Goal: Transaction & Acquisition: Purchase product/service

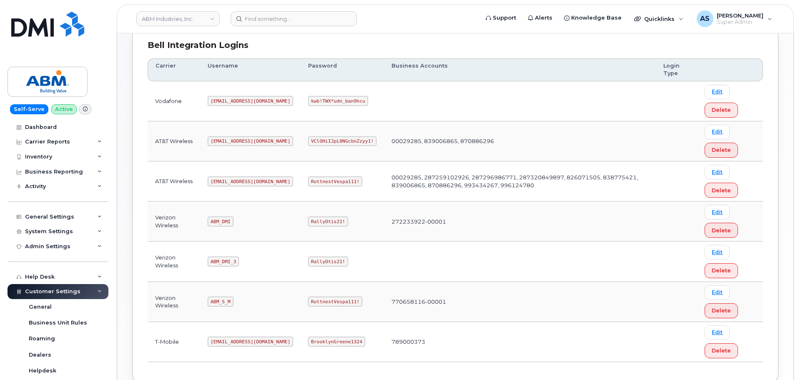
scroll to position [125, 0]
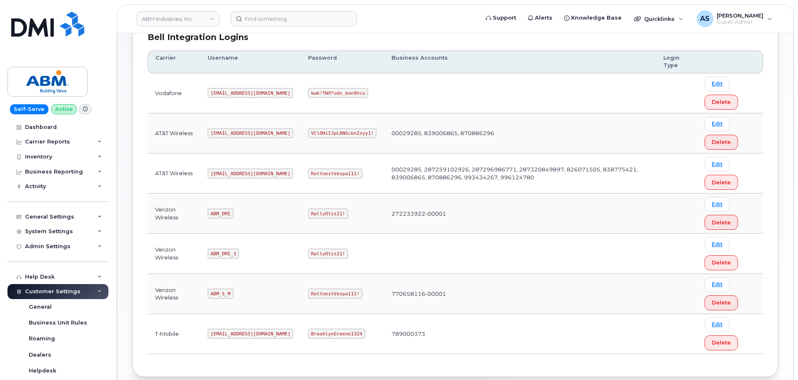
click at [308, 173] on code "RottnestVespa111!" at bounding box center [335, 173] width 54 height 10
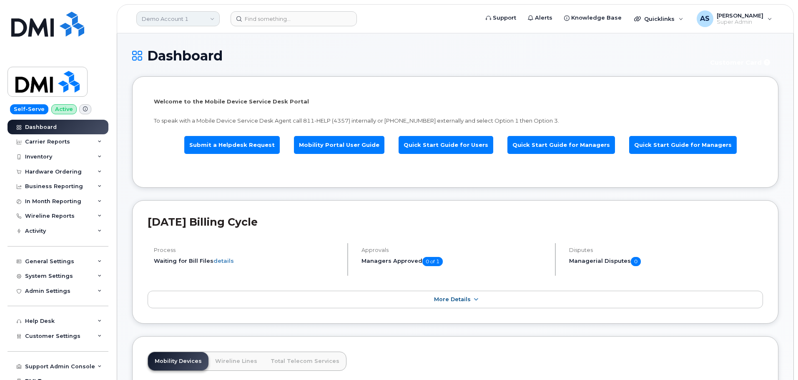
click at [210, 18] on link "Demo Account 1" at bounding box center [177, 18] width 83 height 15
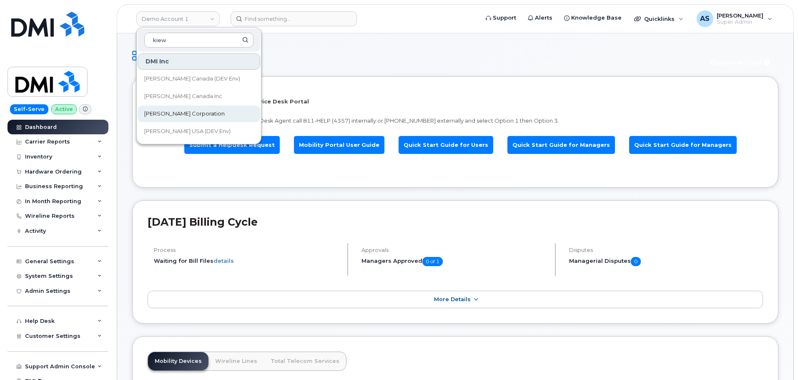
type input "kiew"
click at [210, 113] on link "Kiewit Corporation" at bounding box center [199, 113] width 123 height 17
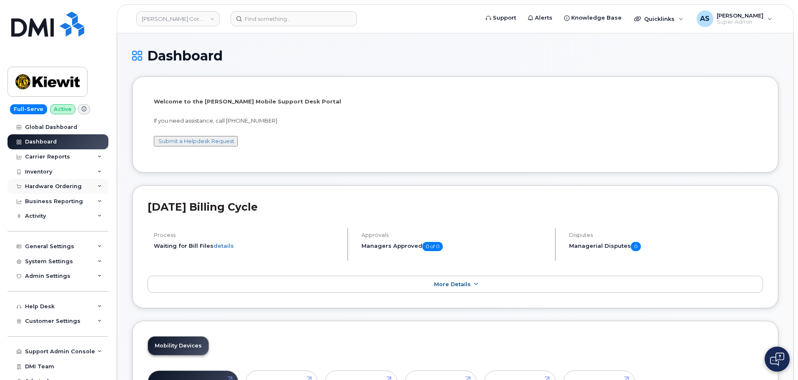
click at [62, 186] on div "Hardware Ordering" at bounding box center [53, 186] width 57 height 7
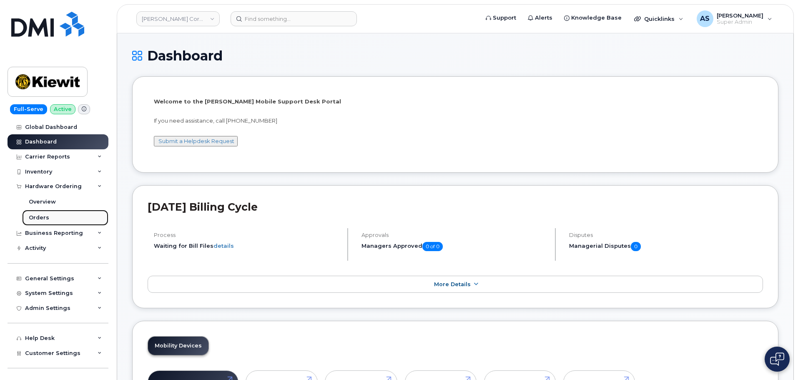
click at [61, 219] on link "Orders" at bounding box center [65, 218] width 86 height 16
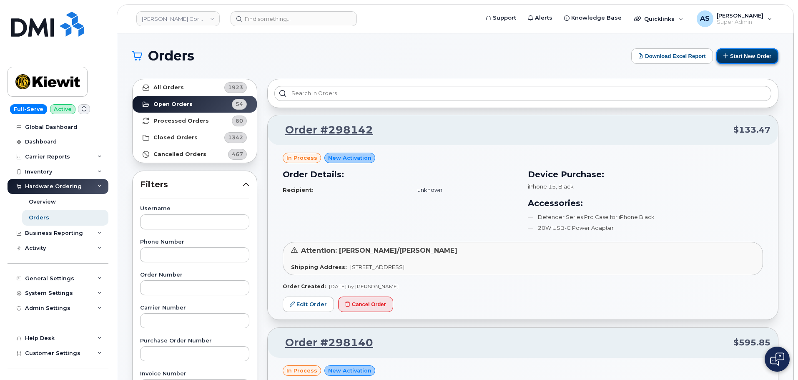
click at [734, 56] on button "Start New Order" at bounding box center [747, 55] width 62 height 15
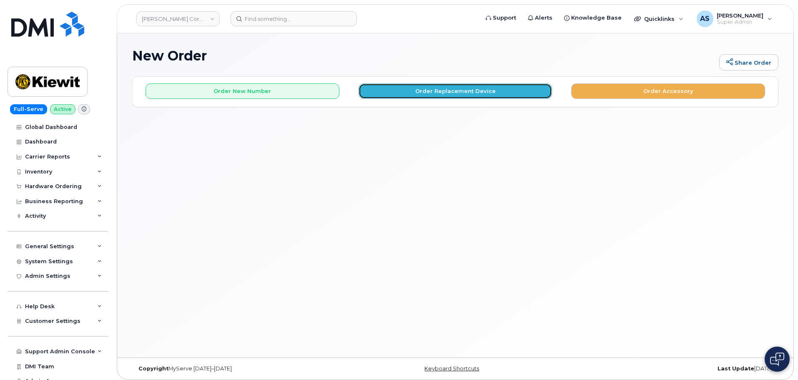
click at [412, 91] on button "Order Replacement Device" at bounding box center [456, 90] width 194 height 15
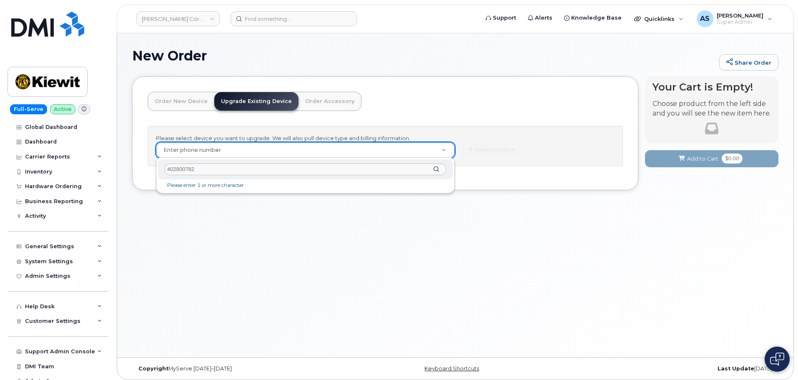
type input "4028007825"
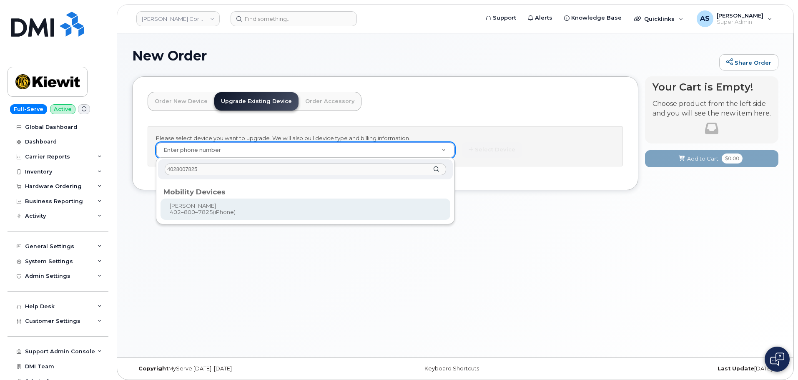
type input "1167977"
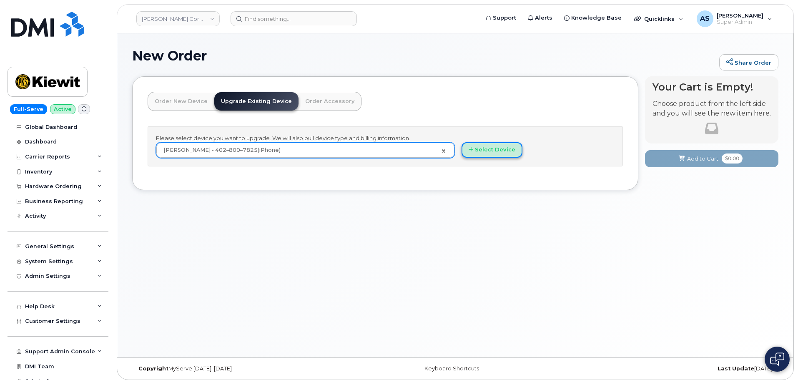
click at [481, 146] on button "Select Device" at bounding box center [492, 149] width 61 height 15
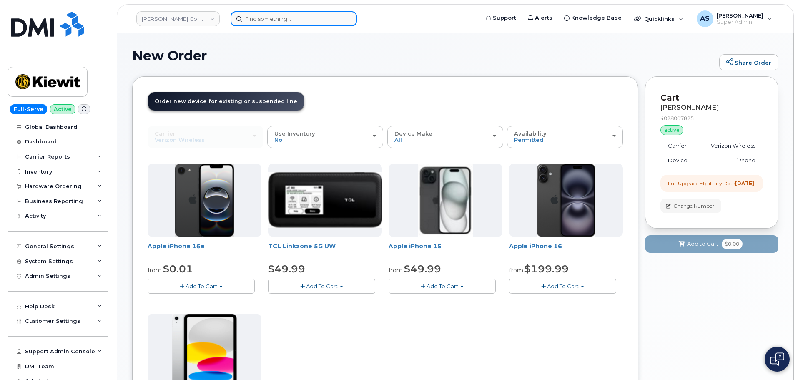
click at [285, 20] on input at bounding box center [294, 18] width 126 height 15
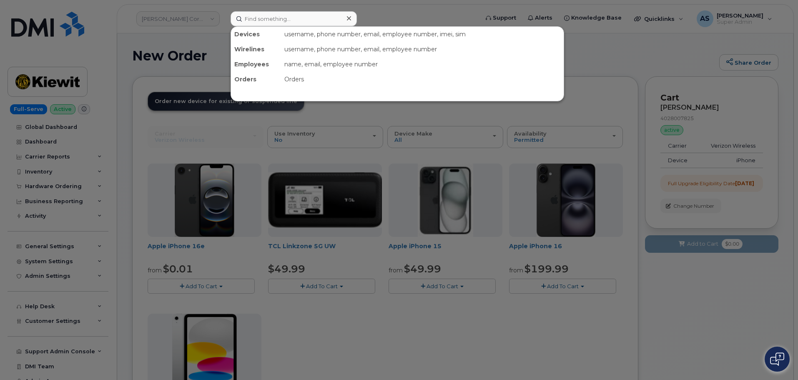
drag, startPoint x: 629, startPoint y: 51, endPoint x: 636, endPoint y: 59, distance: 10.7
click at [629, 50] on div at bounding box center [399, 190] width 798 height 380
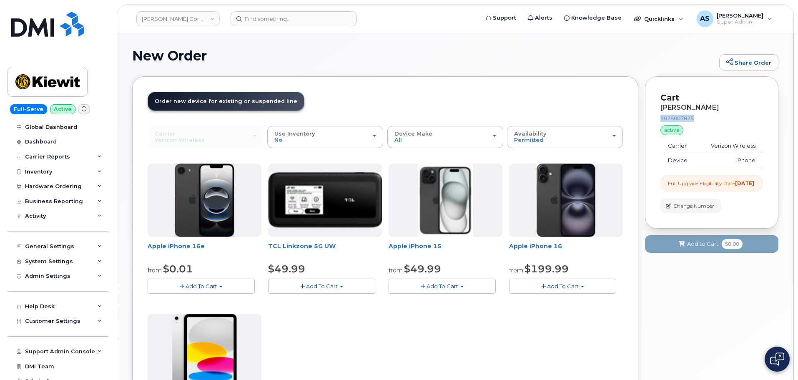
drag, startPoint x: 695, startPoint y: 118, endPoint x: 657, endPoint y: 118, distance: 37.9
click at [657, 118] on div "Cart GRETCHEN SCHAWE 4028007825 active suspended Carrier Verizon Wireless Devic…" at bounding box center [711, 152] width 133 height 152
copy div "4028007825"
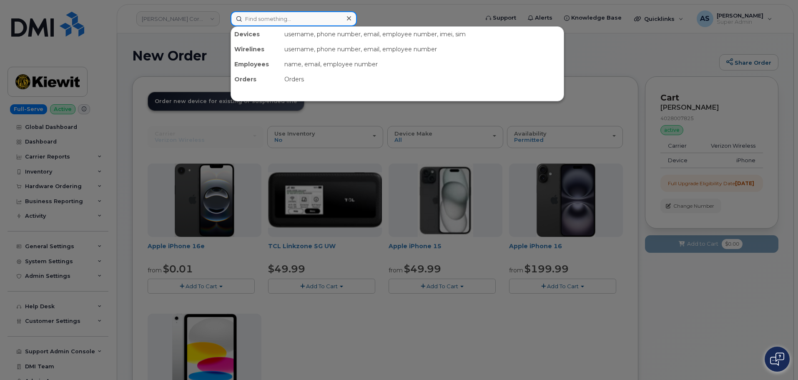
click at [280, 18] on input at bounding box center [294, 18] width 126 height 15
paste input "4028007825"
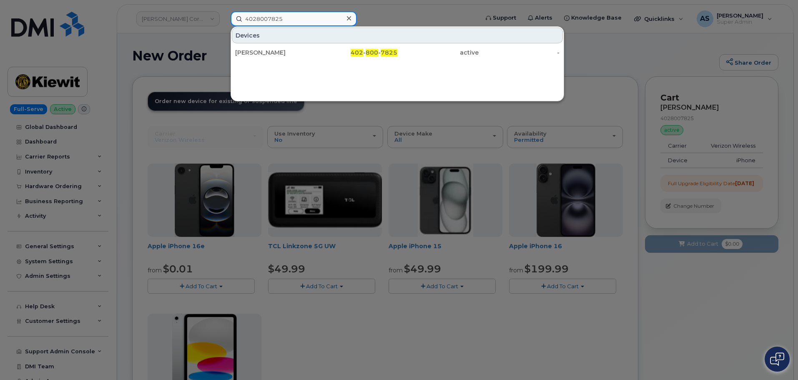
type input "4028007825"
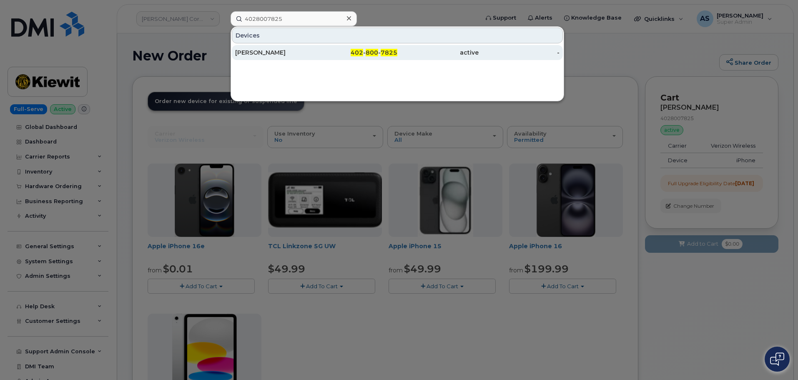
click at [319, 45] on link "GRETCHEN SCHAWE 402 - 800 - 7825 active -" at bounding box center [397, 52] width 331 height 15
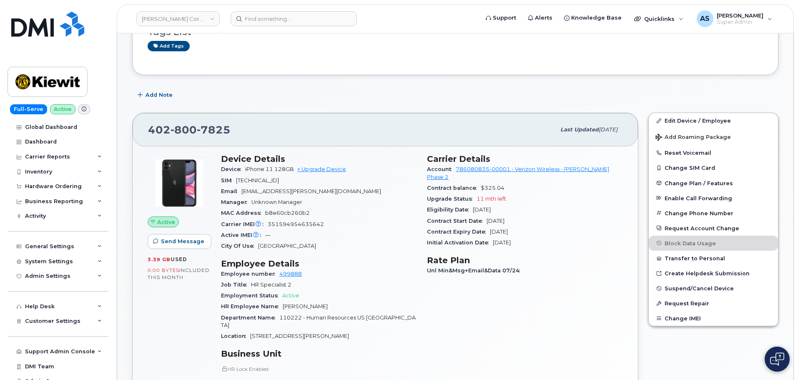
scroll to position [83, 0]
click at [333, 168] on div "Device iPhone 11 128GB + Upgrade Device" at bounding box center [319, 170] width 196 height 11
click at [333, 171] on link "+ Upgrade Device" at bounding box center [321, 170] width 49 height 6
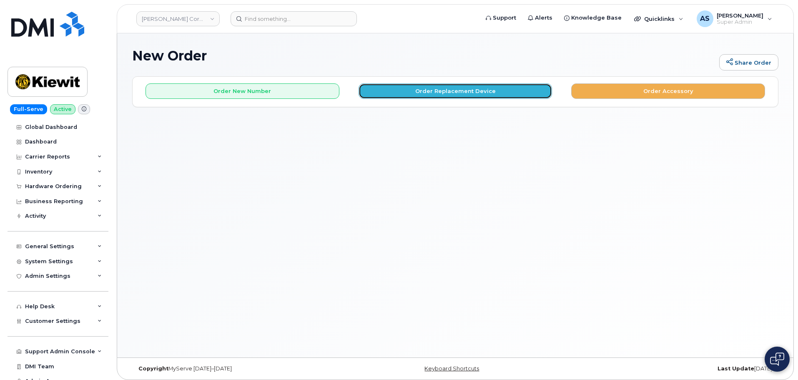
click at [403, 88] on button "Order Replacement Device" at bounding box center [456, 90] width 194 height 15
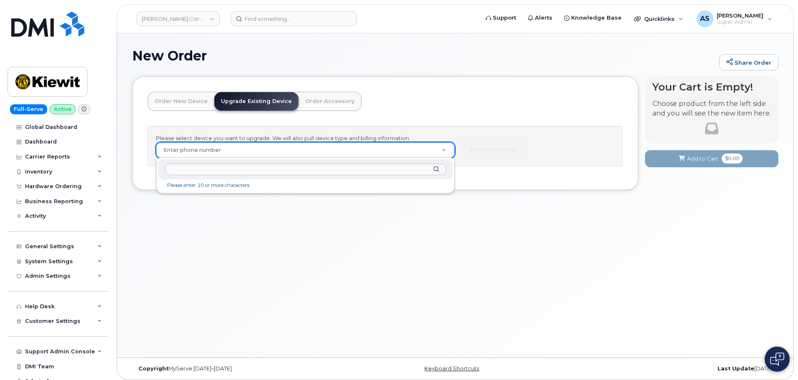
click at [284, 172] on input "text" at bounding box center [305, 169] width 281 height 12
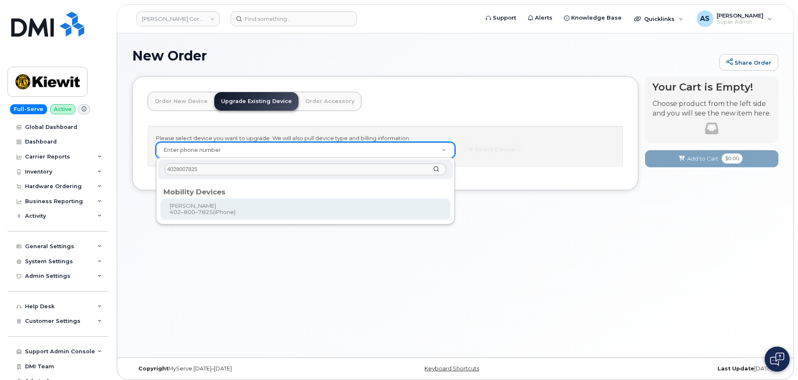
type input "4028007825"
type input "1167977"
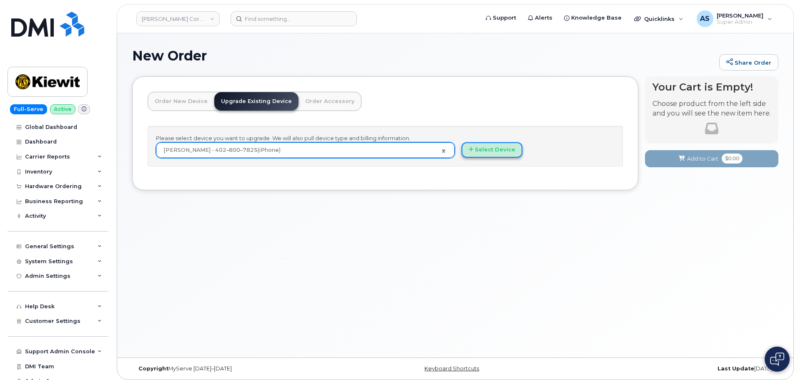
click at [493, 148] on button "Select Device" at bounding box center [492, 149] width 61 height 15
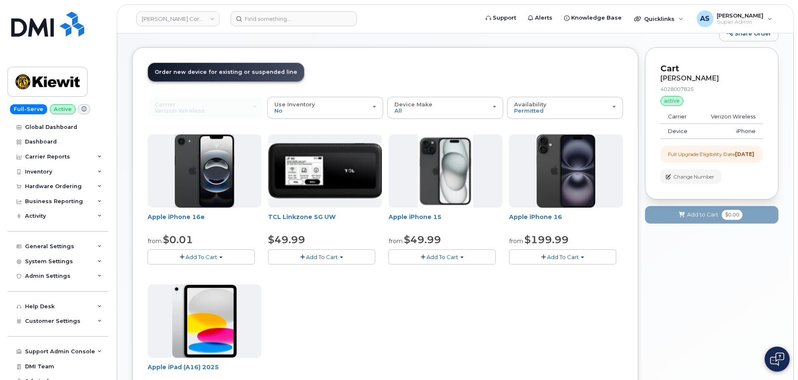
scroll to position [42, 0]
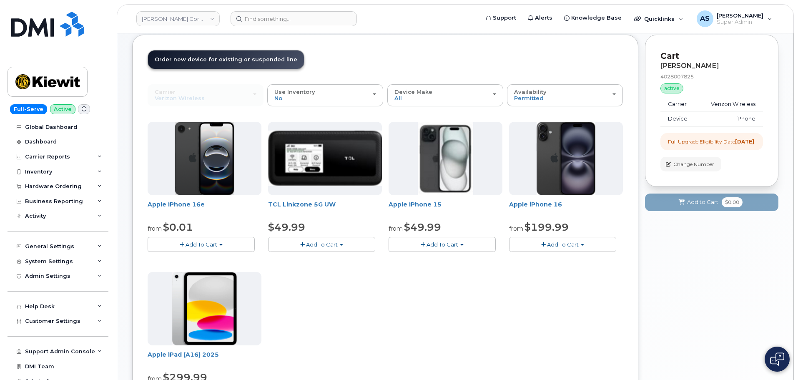
click at [449, 246] on span "Add To Cart" at bounding box center [443, 244] width 32 height 7
click at [456, 260] on link "$49.99 - 2 Year Upgrade (128GB)" at bounding box center [445, 260] width 108 height 10
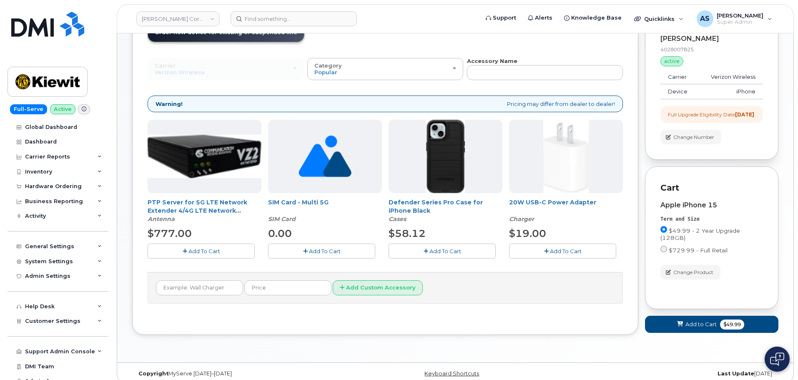
scroll to position [83, 0]
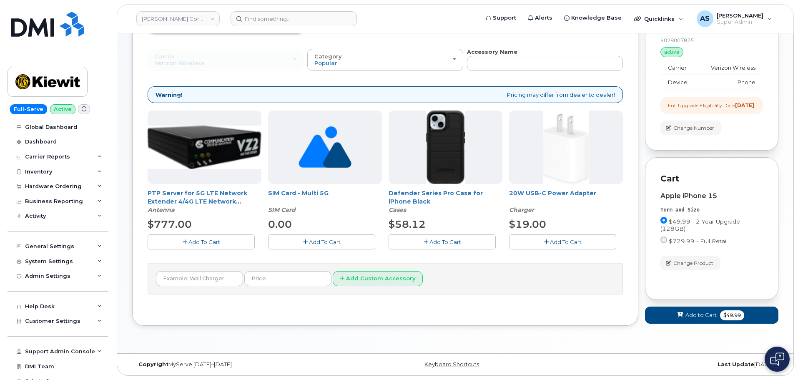
click at [437, 234] on button "Add To Cart" at bounding box center [442, 241] width 107 height 15
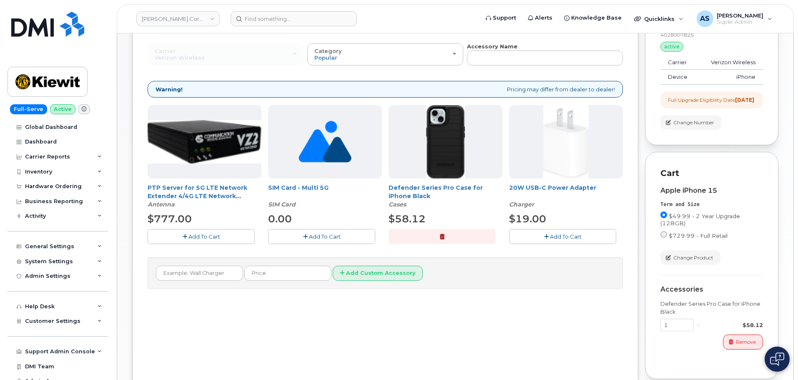
click at [580, 235] on span "Add To Cart" at bounding box center [566, 236] width 32 height 7
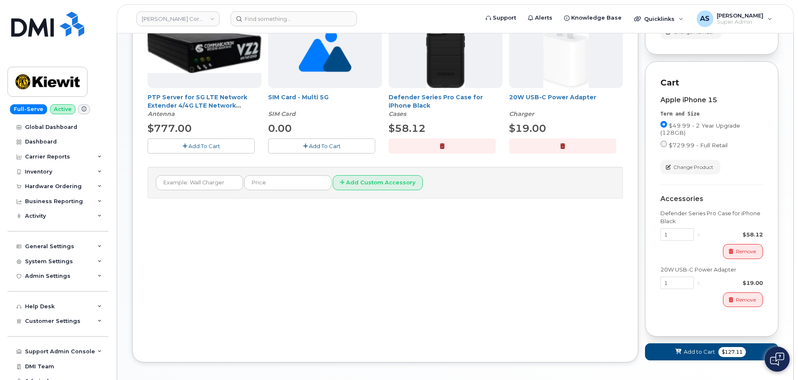
scroll to position [125, 0]
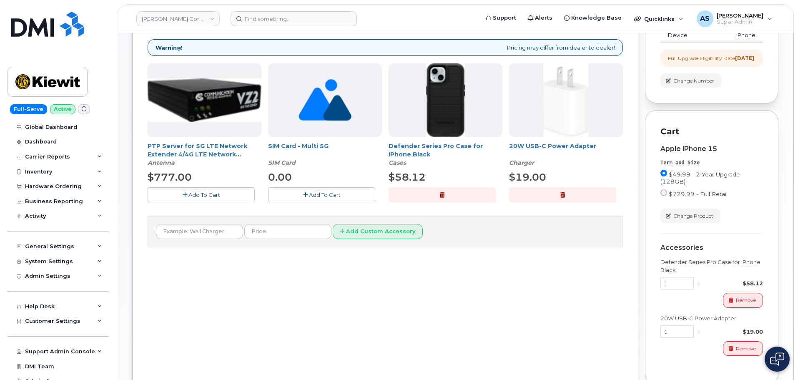
click at [547, 192] on button "button" at bounding box center [562, 194] width 107 height 15
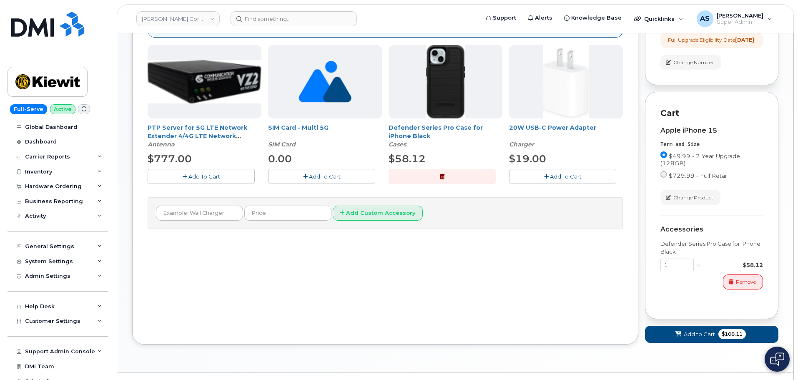
scroll to position [86, 0]
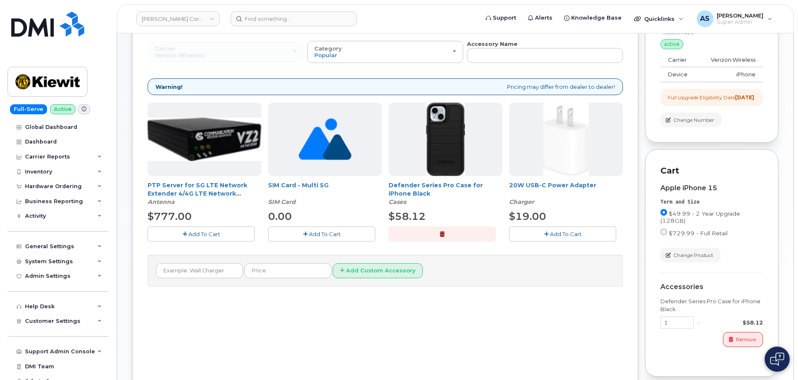
click at [548, 236] on button "Add To Cart" at bounding box center [562, 233] width 107 height 15
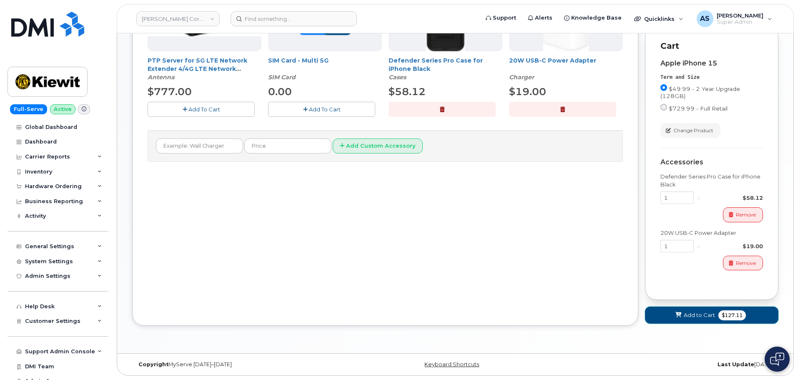
click at [710, 316] on span "Add to Cart" at bounding box center [699, 315] width 31 height 8
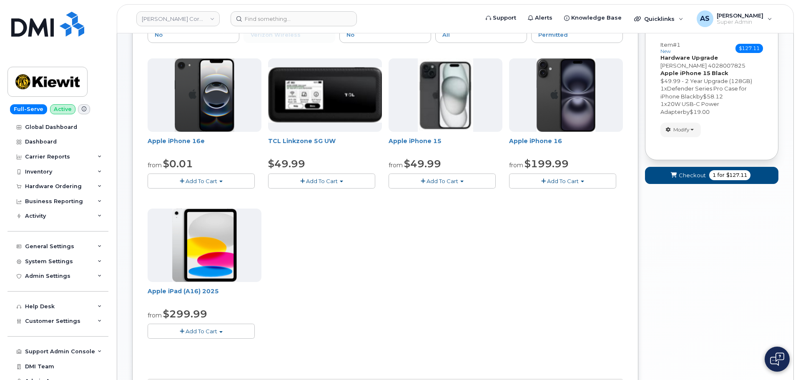
scroll to position [67, 0]
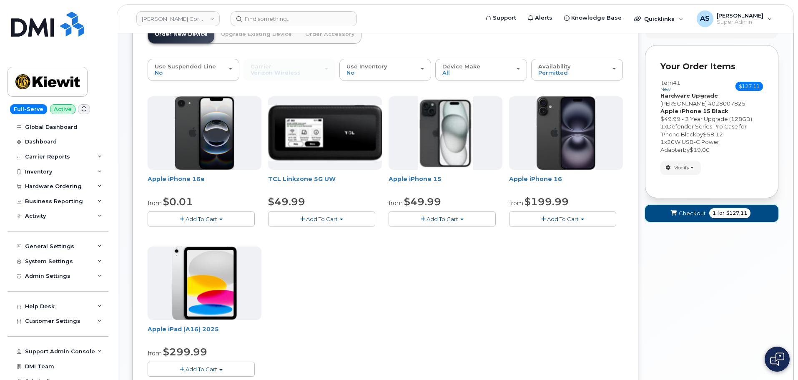
click at [682, 215] on span "Checkout" at bounding box center [692, 213] width 27 height 8
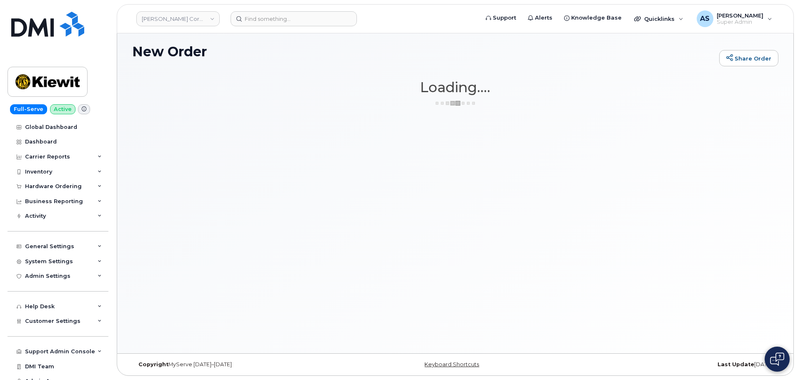
scroll to position [4, 0]
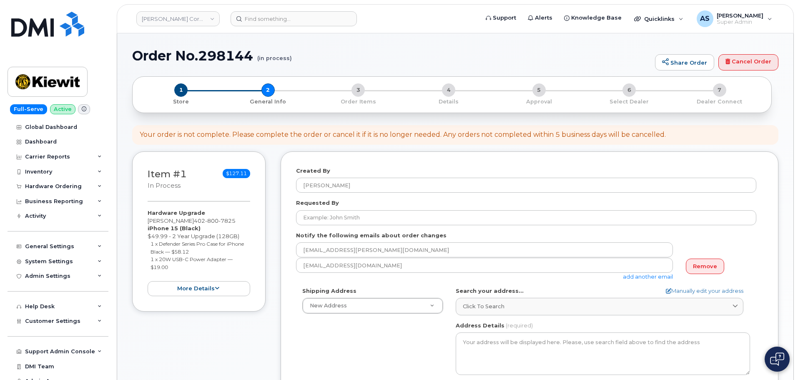
select select
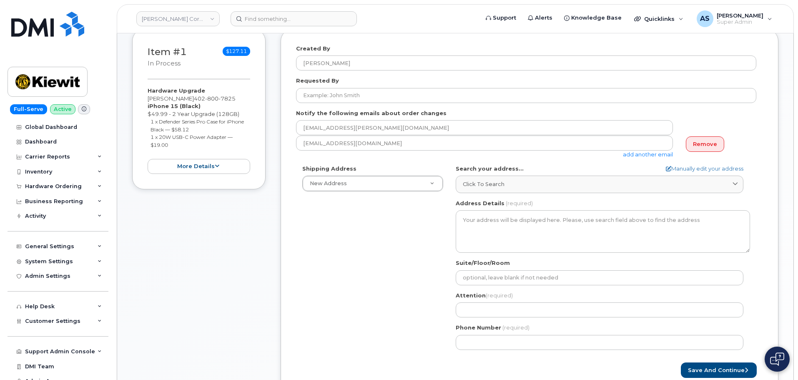
scroll to position [125, 0]
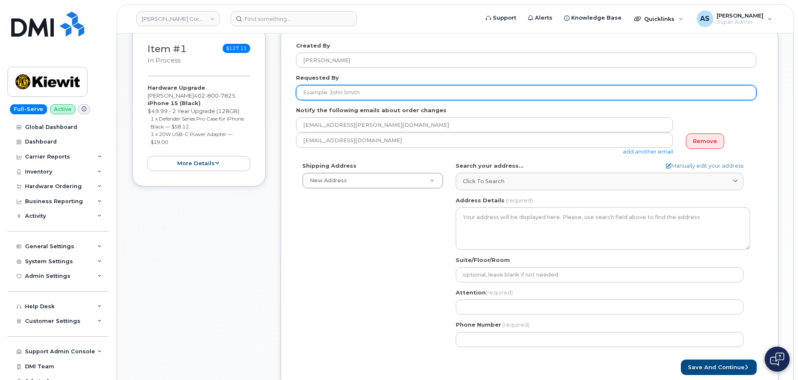
click at [349, 92] on input "Requested By" at bounding box center [526, 92] width 460 height 15
click at [355, 91] on input "Requested By" at bounding box center [526, 92] width 460 height 15
paste input "Camille Mika"
type input "Camille Mika"
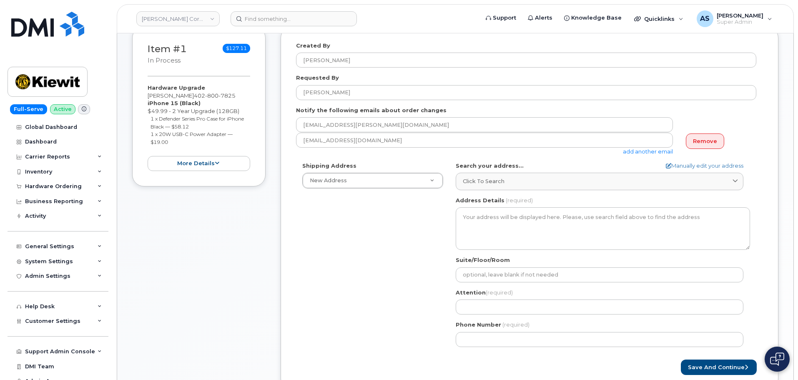
click at [333, 250] on div "Shipping Address New Address New Address 20910 Broad Hollow Ct 400 More Ave 216…" at bounding box center [526, 257] width 460 height 191
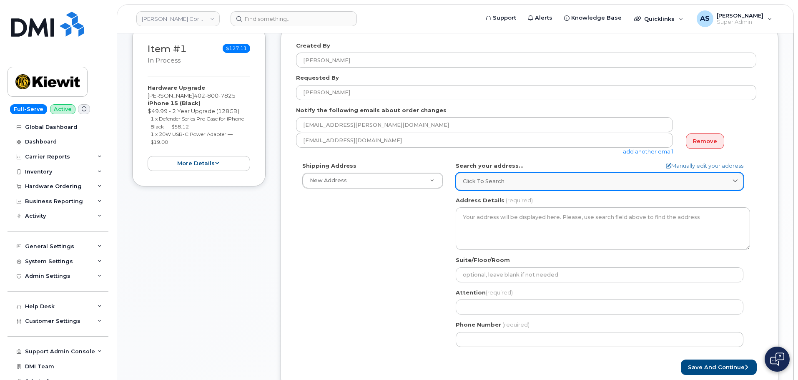
click at [503, 181] on span "Click to search" at bounding box center [484, 181] width 42 height 8
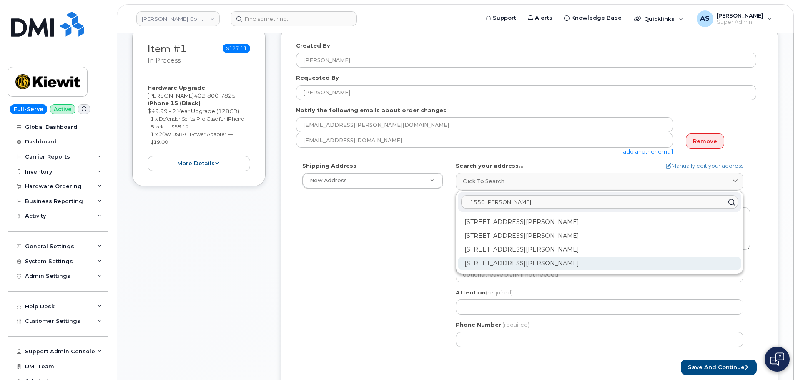
type input "1550 mike"
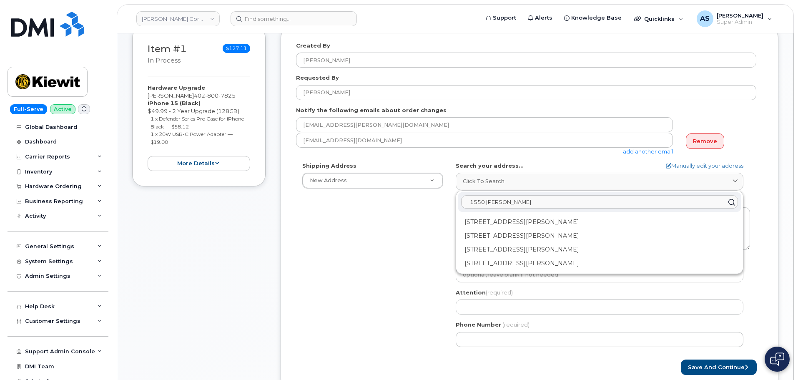
click at [523, 262] on div "1550 Mike Fahey St Omaha NE 68102-4722" at bounding box center [600, 263] width 284 height 14
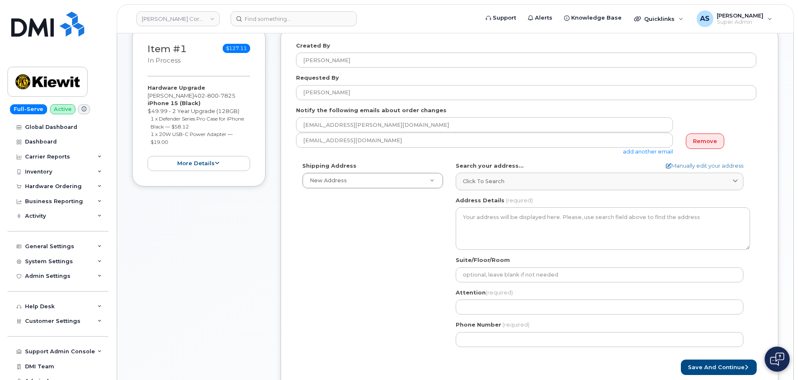
select select
type textarea "1550 Mike Fahey St OMAHA NE 68102-4722 UNITED STATES"
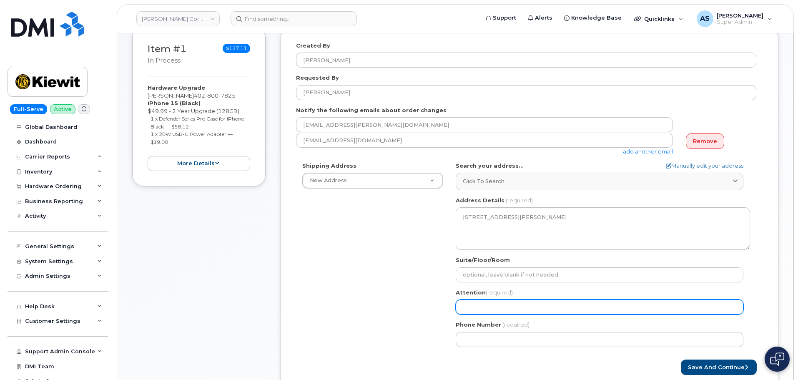
click at [499, 304] on input "Attention (required)" at bounding box center [600, 306] width 288 height 15
click at [490, 304] on input "Attention (required)" at bounding box center [600, 306] width 288 height 15
paste input "[PERSON_NAME]"
select select
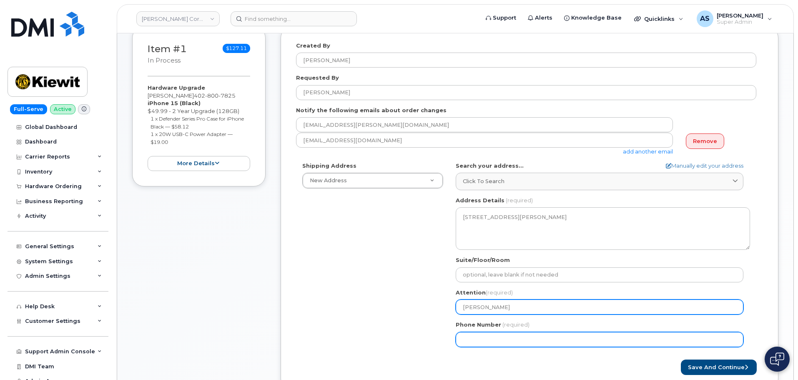
type input "[PERSON_NAME]"
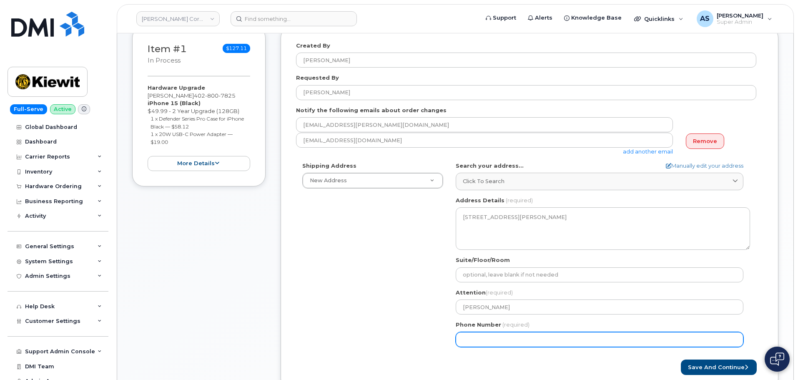
click at [491, 341] on input "Phone Number" at bounding box center [600, 339] width 288 height 15
click at [560, 343] on input "Phone Number" at bounding box center [600, 339] width 288 height 15
paste input "4025600427"
select select
type input "4025600427"
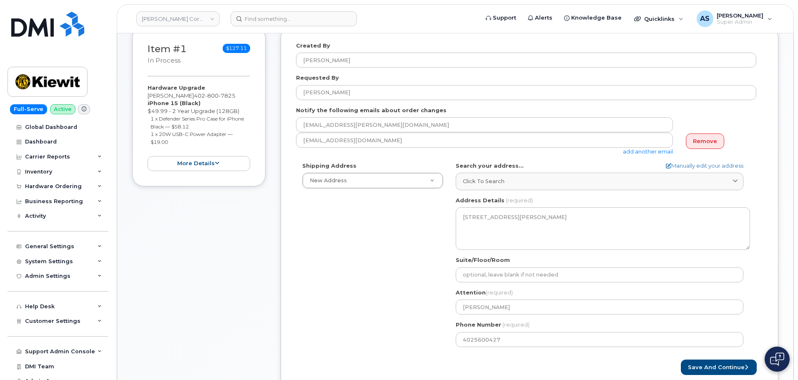
click at [374, 274] on div "Shipping Address New Address New Address 20910 Broad Hollow Ct 400 More Ave 216…" at bounding box center [526, 257] width 460 height 191
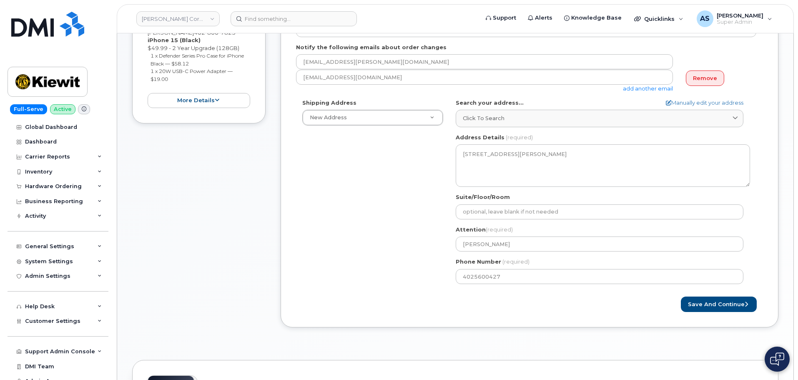
scroll to position [208, 0]
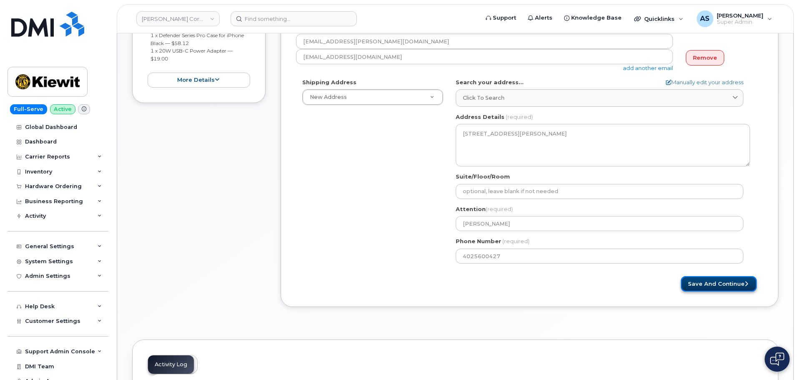
click at [724, 281] on button "Save and Continue" at bounding box center [719, 283] width 76 height 15
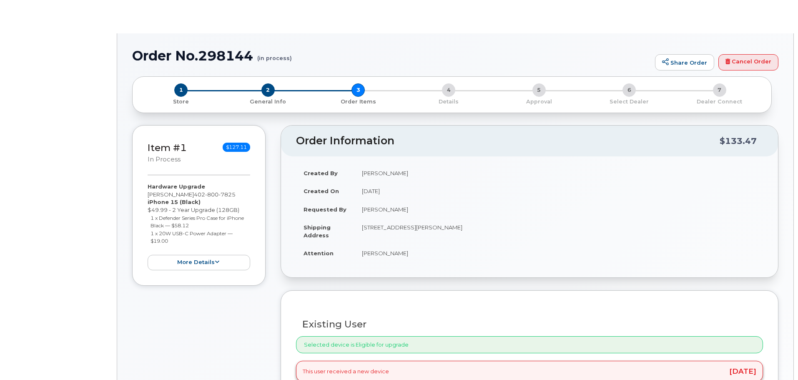
type input "[PERSON_NAME]"
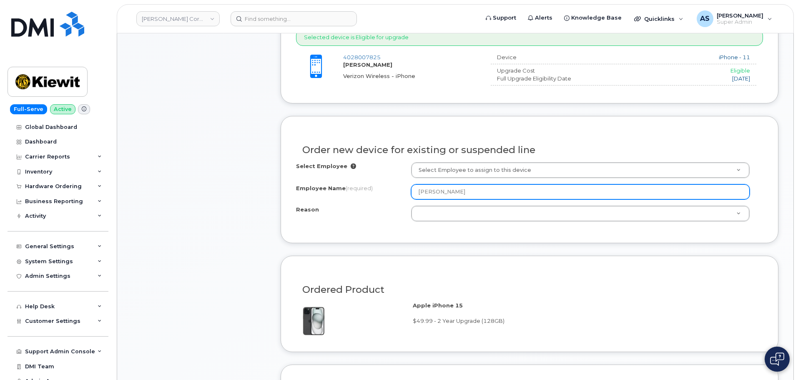
scroll to position [375, 0]
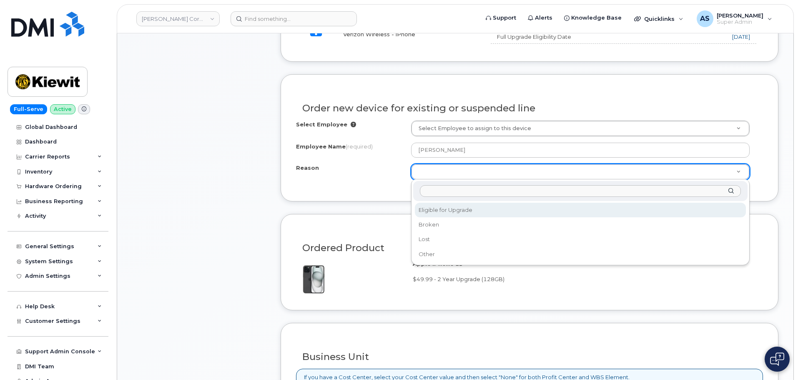
select select "eligible_for_upgrade"
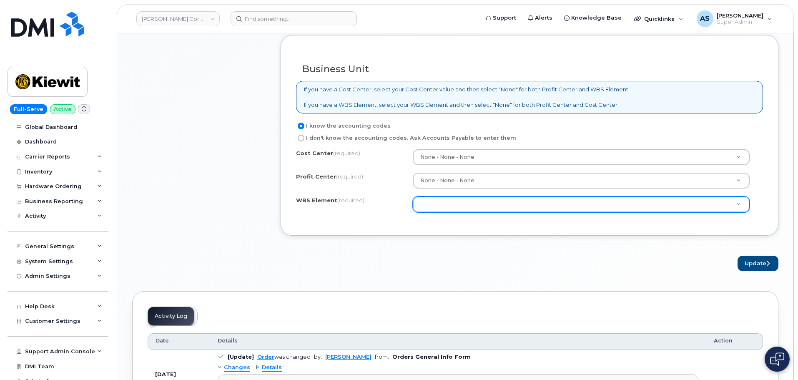
scroll to position [667, 0]
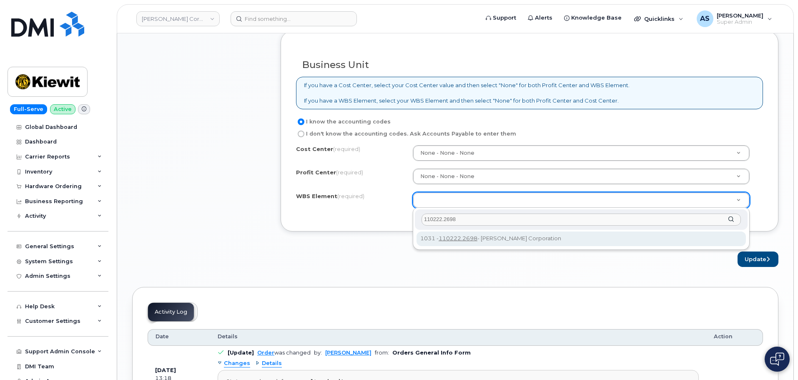
type input "110222.2698"
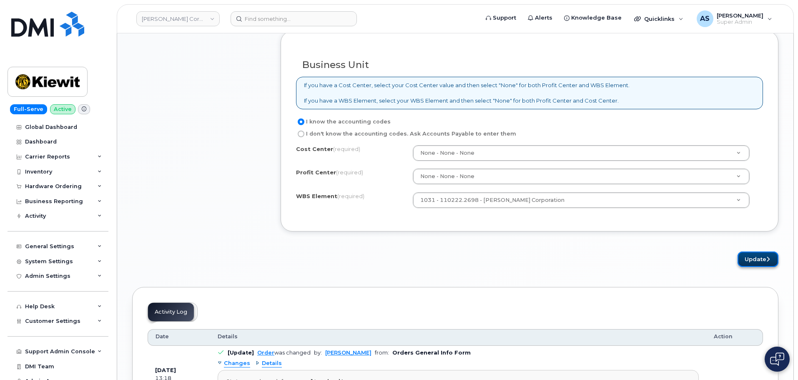
click at [763, 264] on button "Update" at bounding box center [758, 258] width 41 height 15
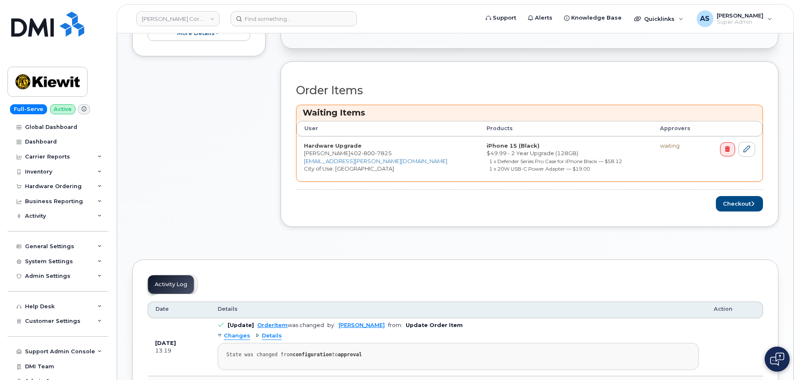
scroll to position [292, 0]
click at [749, 197] on button "Checkout" at bounding box center [739, 202] width 47 height 15
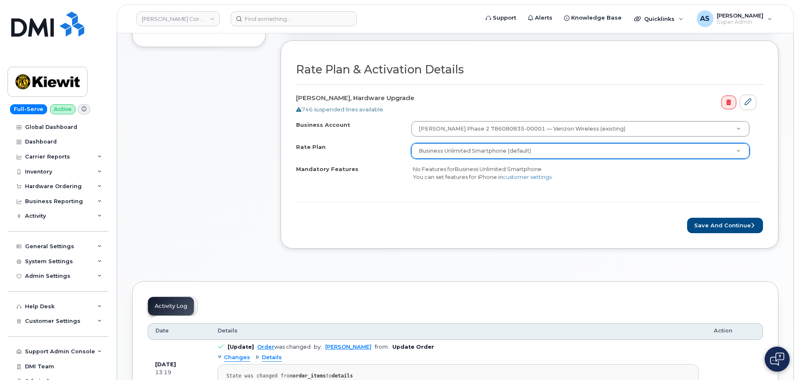
scroll to position [250, 0]
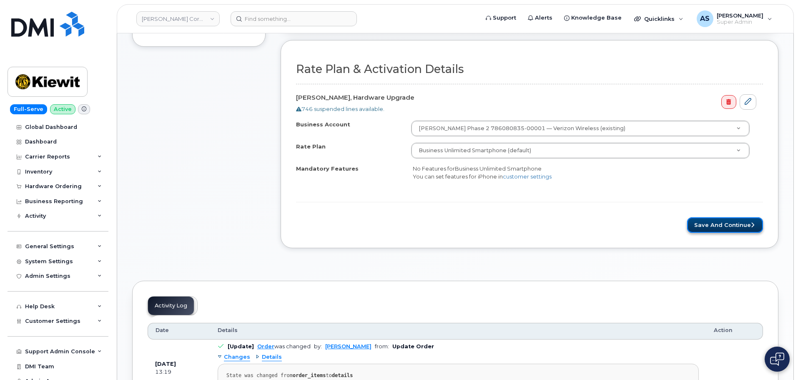
click at [718, 226] on button "Save and Continue" at bounding box center [725, 224] width 76 height 15
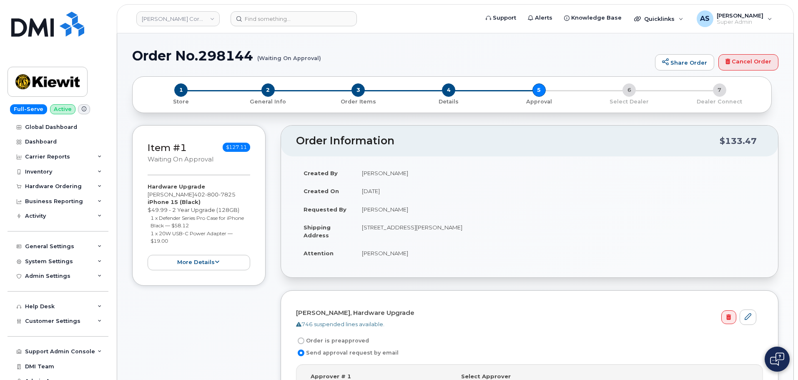
scroll to position [167, 0]
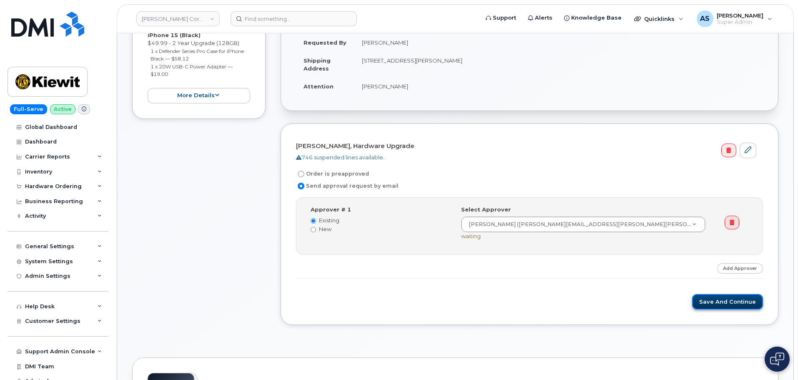
click at [719, 304] on button "Save and Continue" at bounding box center [727, 301] width 71 height 15
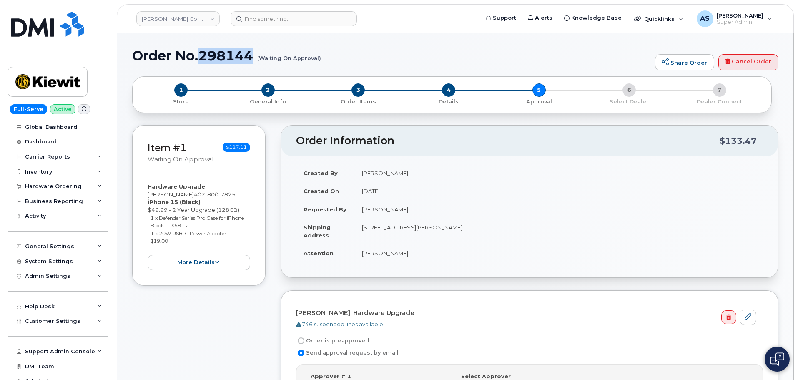
drag, startPoint x: 201, startPoint y: 58, endPoint x: 256, endPoint y: 58, distance: 55.9
click at [256, 58] on h1 "Order No.298144 (Waiting On Approval)" at bounding box center [391, 55] width 519 height 15
copy h1 "298144"
